Goal: Navigation & Orientation: Go to known website

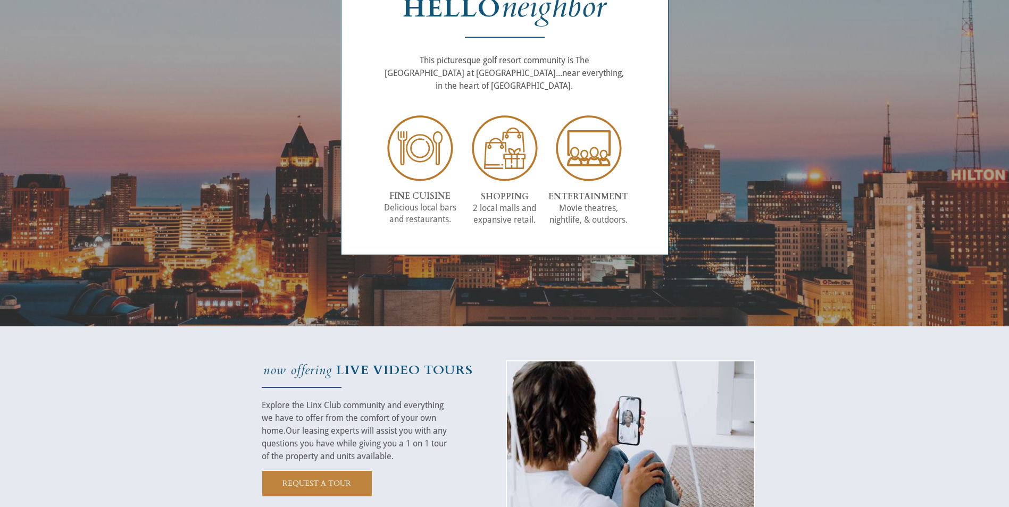
scroll to position [1588, 0]
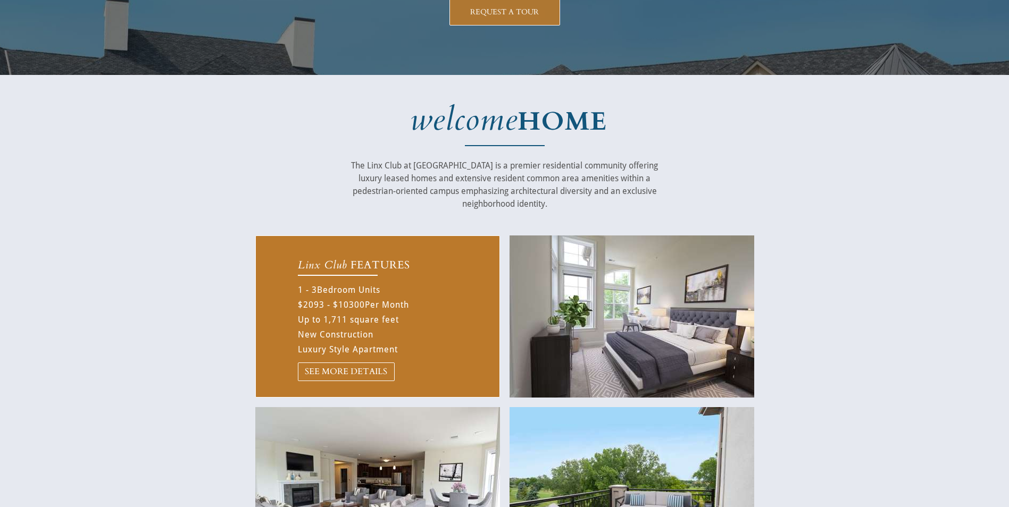
scroll to position [234, 0]
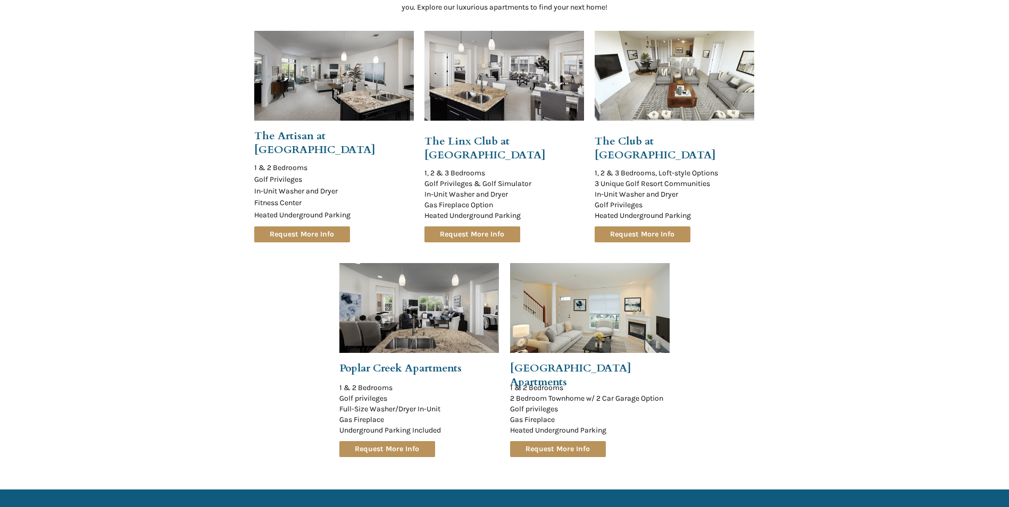
scroll to position [1106, 0]
